Goal: Task Accomplishment & Management: Use online tool/utility

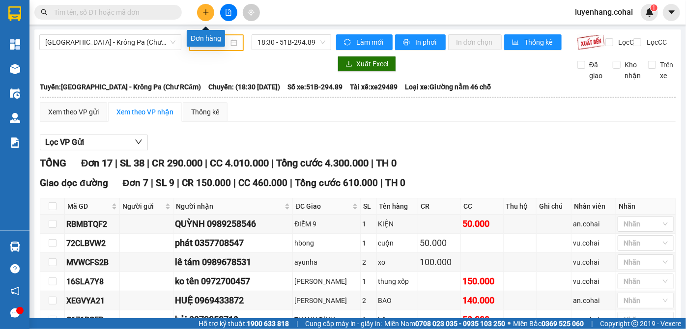
click at [208, 15] on icon "plus" at bounding box center [205, 12] width 7 height 7
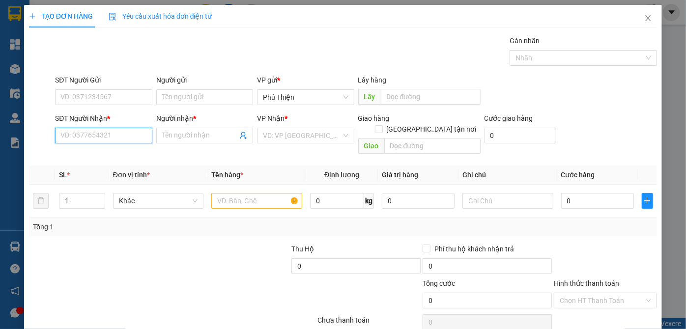
click at [109, 138] on input "SĐT Người Nhận *" at bounding box center [103, 136] width 97 height 16
click at [644, 20] on icon "close" at bounding box center [648, 18] width 8 height 8
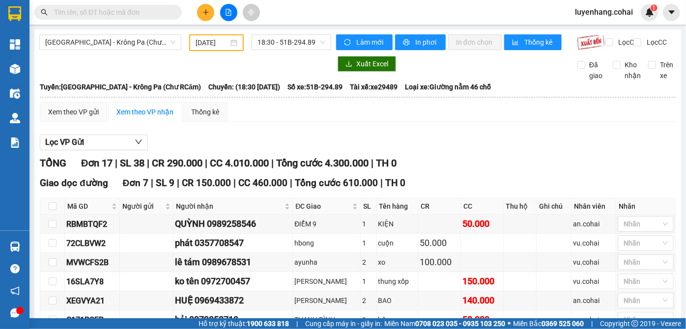
drag, startPoint x: 260, startPoint y: 122, endPoint x: 250, endPoint y: 54, distance: 68.6
click at [250, 51] on div "[GEOGRAPHIC_DATA] - Krông Pa (Chư RCăm) [DATE] 18:30 - 51B-294.89" at bounding box center [185, 42] width 292 height 17
click at [205, 13] on icon "plus" at bounding box center [205, 11] width 0 height 5
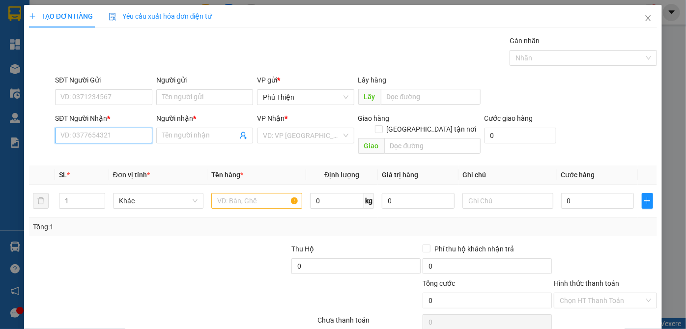
click at [122, 137] on input "SĐT Người Nhận *" at bounding box center [103, 136] width 97 height 16
type input "0367737258"
click at [213, 134] on input "Người nhận *" at bounding box center [199, 135] width 75 height 11
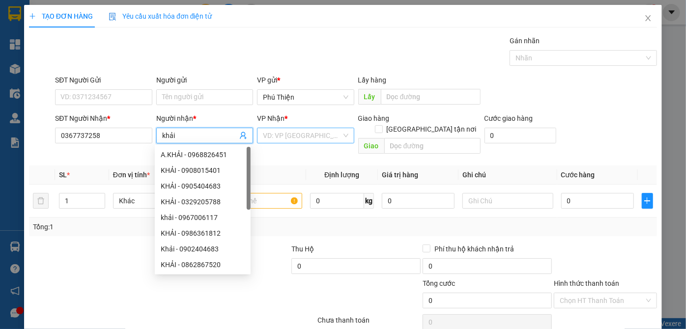
type input "khải"
click at [301, 134] on input "search" at bounding box center [302, 135] width 78 height 15
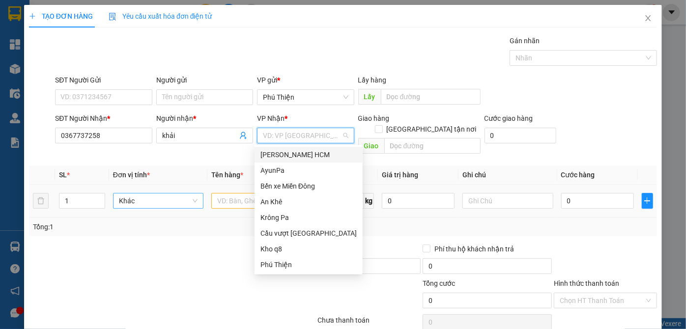
drag, startPoint x: 297, startPoint y: 151, endPoint x: 180, endPoint y: 189, distance: 122.4
click at [296, 150] on div "[PERSON_NAME] HCM" at bounding box center [308, 154] width 96 height 11
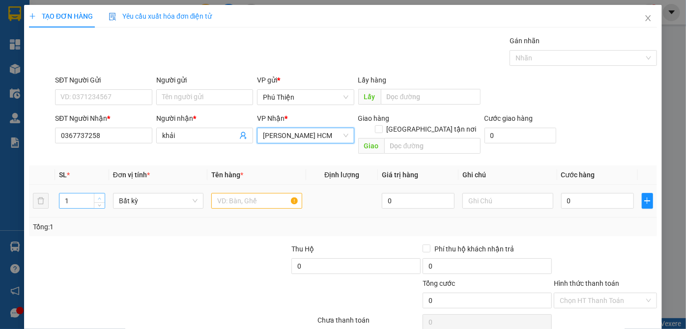
type input "2"
click at [98, 197] on icon "up" at bounding box center [99, 198] width 3 height 3
click at [245, 193] on input "text" at bounding box center [256, 201] width 91 height 16
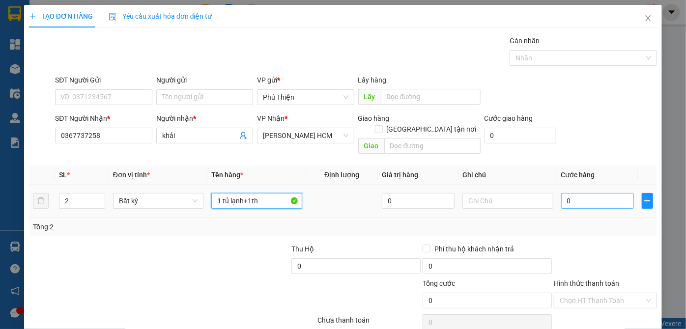
type input "1 tủ lạnh+1th"
click at [580, 193] on input "0" at bounding box center [597, 201] width 73 height 16
type input "4"
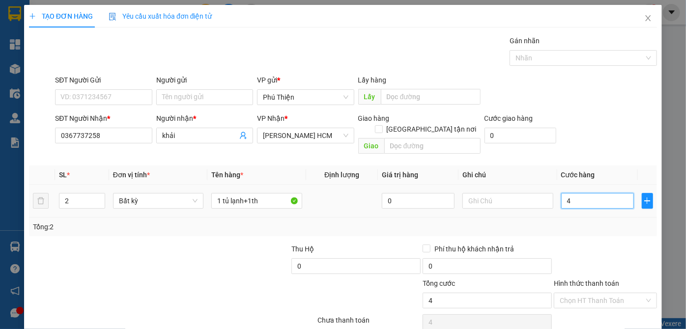
type input "40"
type input "400"
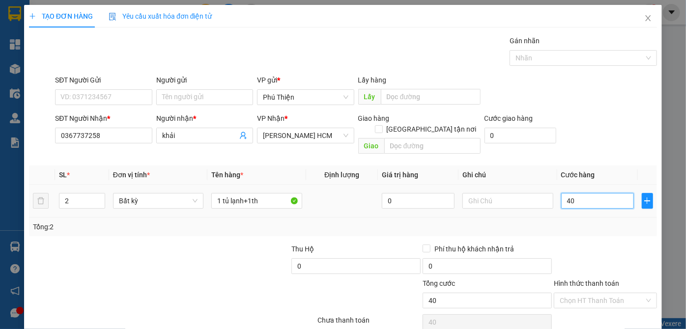
type input "400"
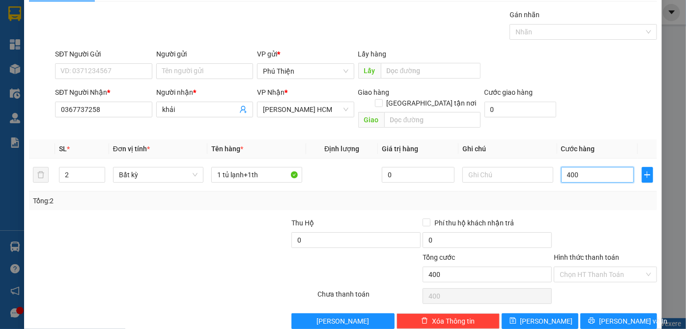
scroll to position [33, 0]
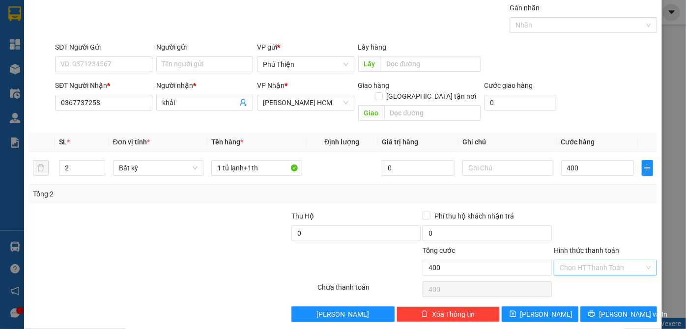
click at [588, 260] on input "Hình thức thanh toán" at bounding box center [602, 267] width 84 height 15
type input "400.000"
click at [589, 269] on div "Tại văn phòng" at bounding box center [600, 276] width 102 height 16
type input "0"
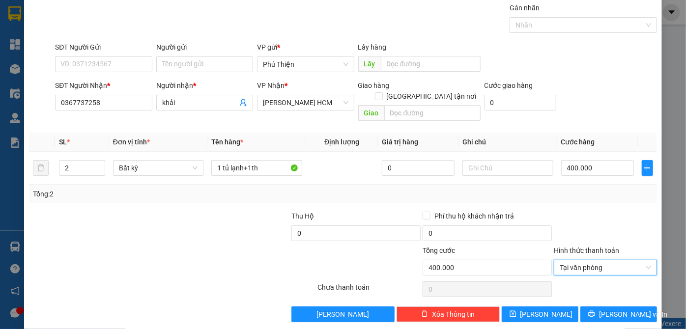
click at [590, 211] on div at bounding box center [605, 228] width 105 height 34
click at [542, 309] on span "[PERSON_NAME]" at bounding box center [546, 314] width 53 height 11
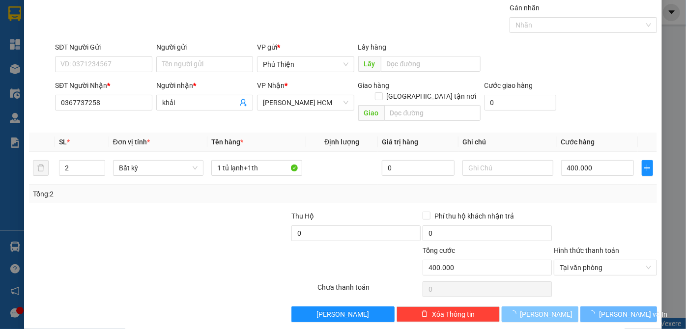
type input "1"
type input "0"
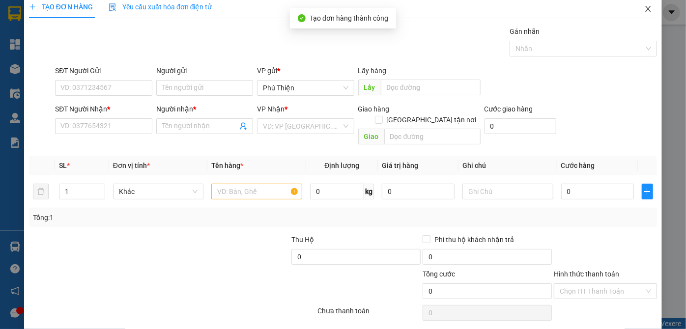
scroll to position [0, 0]
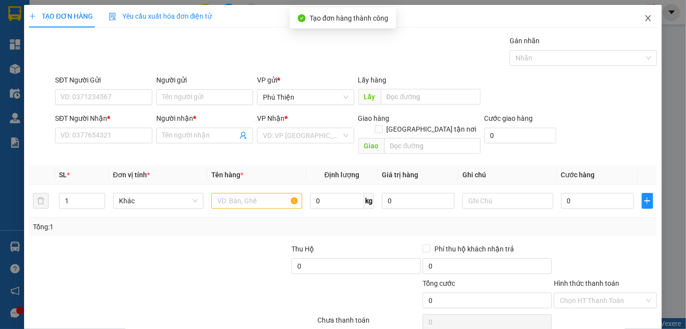
click at [645, 19] on span "Close" at bounding box center [648, 19] width 28 height 28
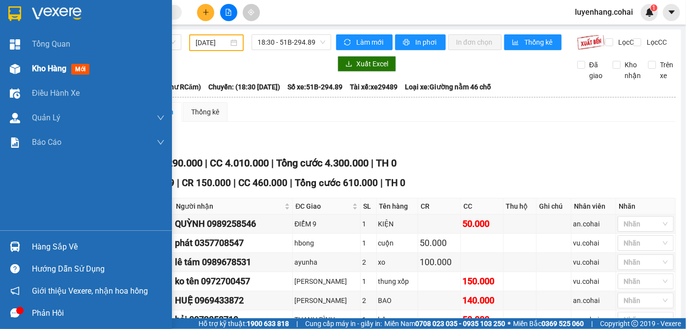
click at [18, 67] on img at bounding box center [15, 69] width 10 height 10
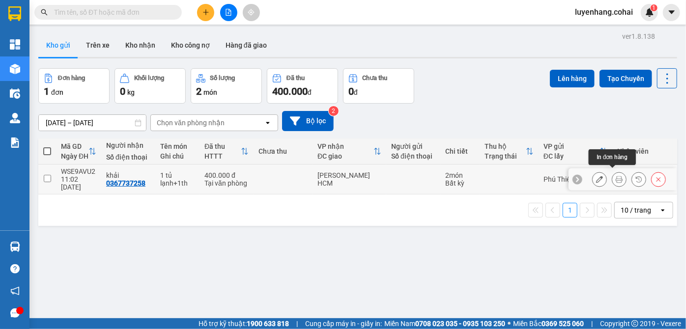
click at [616, 174] on button at bounding box center [619, 179] width 14 height 17
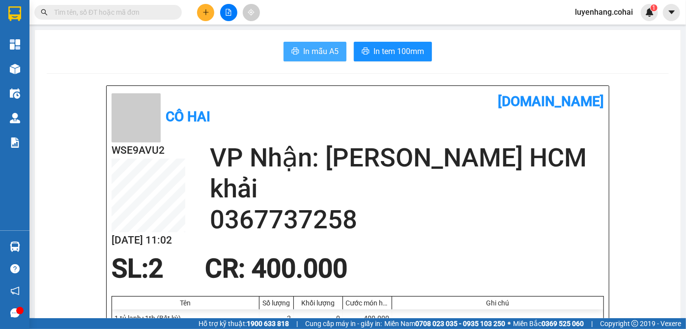
click at [311, 51] on span "In mẫu A5" at bounding box center [320, 51] width 35 height 12
click at [318, 55] on span "In mẫu A5" at bounding box center [320, 51] width 35 height 12
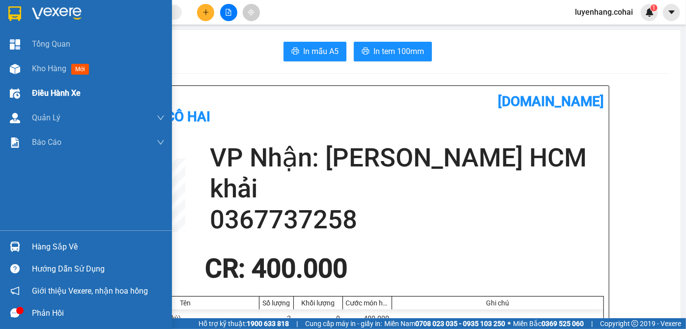
click at [21, 64] on div at bounding box center [14, 68] width 17 height 17
